Goal: Task Accomplishment & Management: Manage account settings

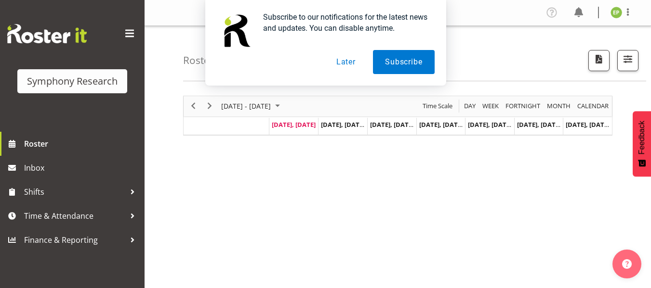
click at [346, 59] on button "Later" at bounding box center [345, 62] width 43 height 24
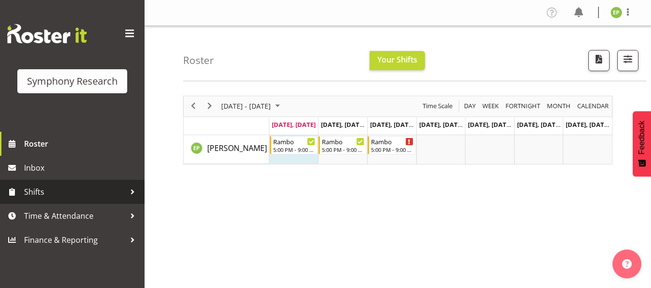
click at [27, 192] on span "Shifts" at bounding box center [74, 192] width 101 height 14
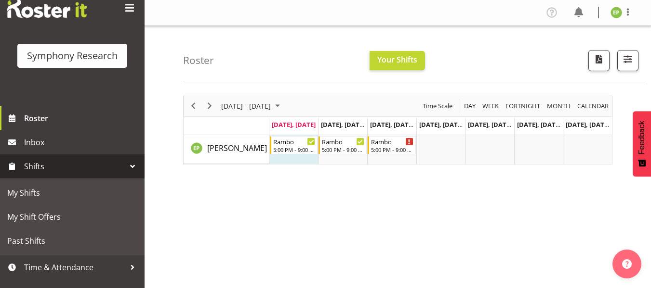
scroll to position [41, 0]
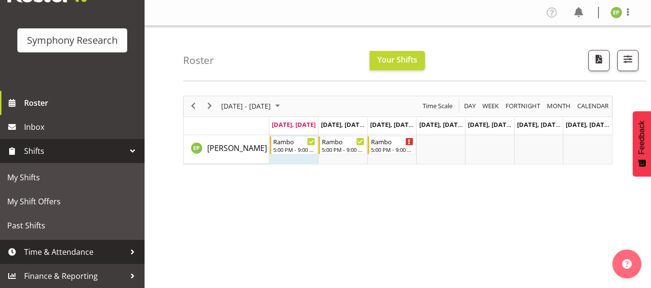
click at [78, 253] on span "Time & Attendance" at bounding box center [74, 252] width 101 height 14
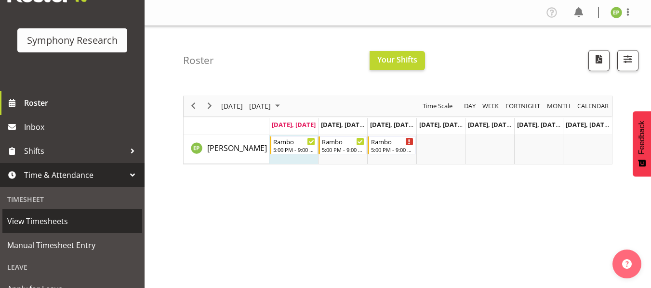
click at [60, 222] on span "View Timesheets" at bounding box center [72, 221] width 130 height 14
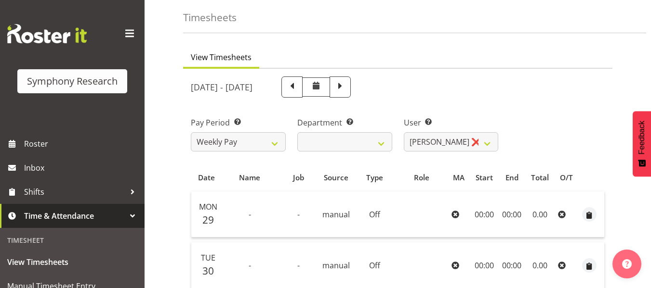
scroll to position [37, 0]
click at [346, 84] on span at bounding box center [340, 87] width 13 height 13
select select
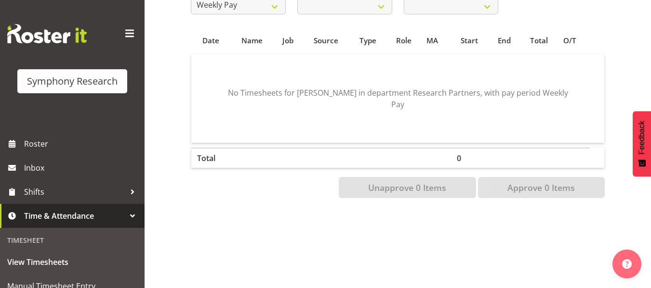
scroll to position [0, 0]
